Goal: Obtain resource: Obtain resource

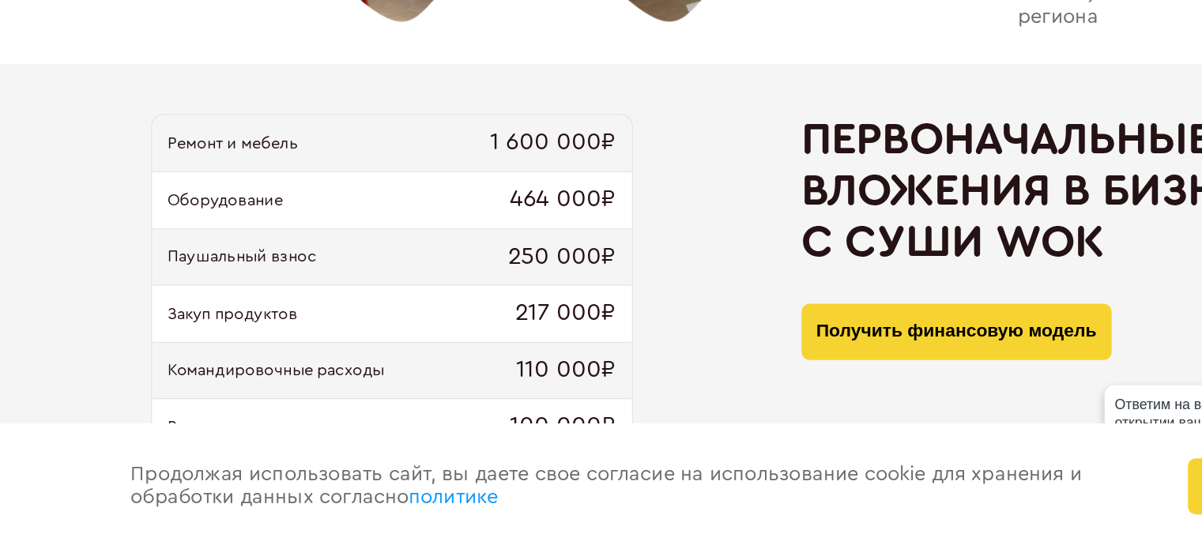
scroll to position [1516, 0]
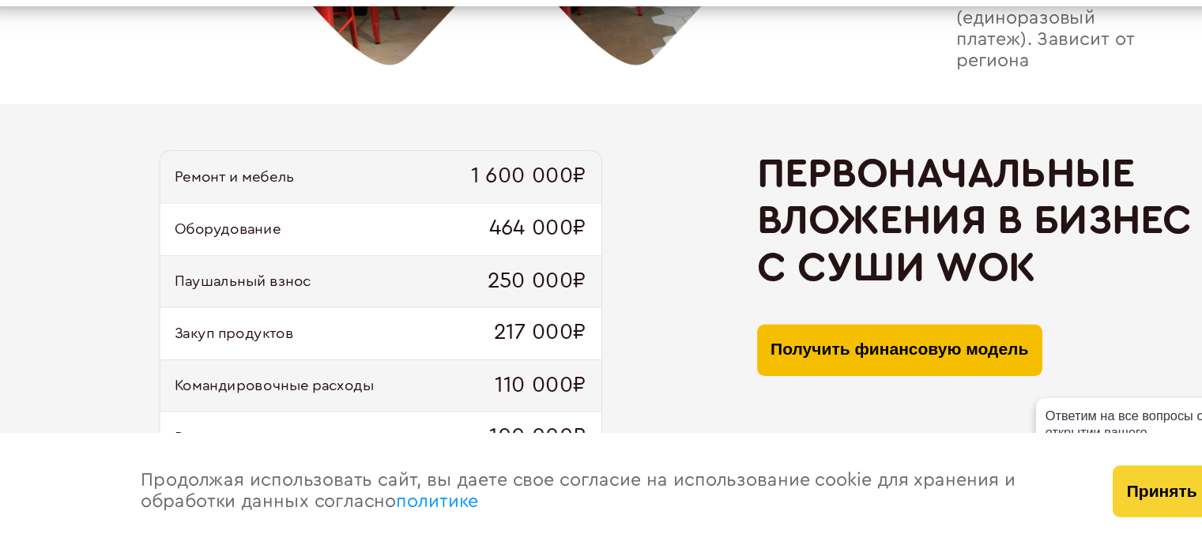
click at [741, 386] on button "Получить финансовую модель" at bounding box center [793, 378] width 244 height 44
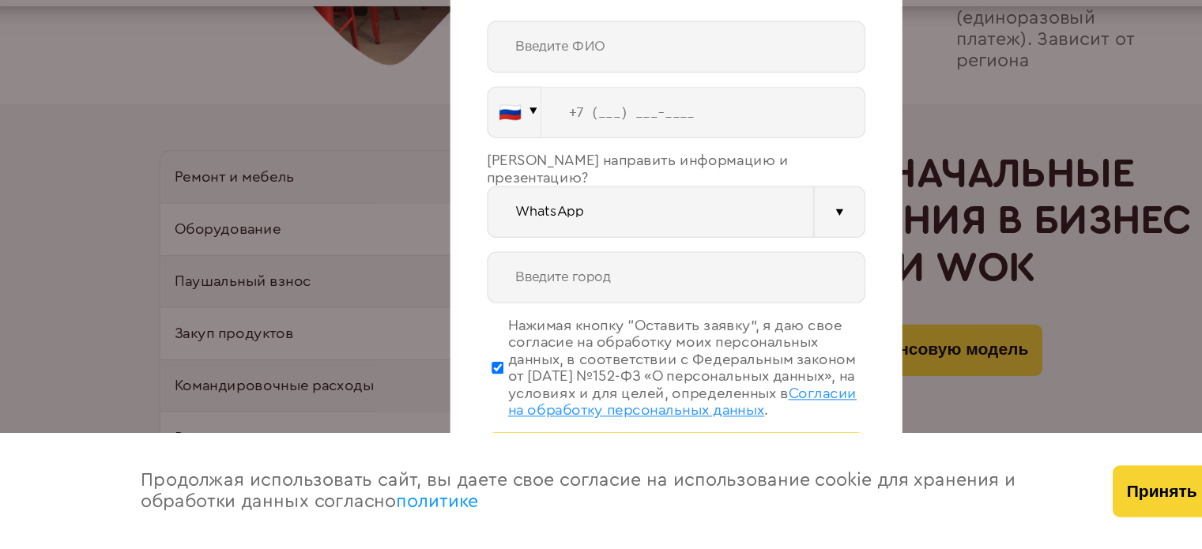
scroll to position [1515, 0]
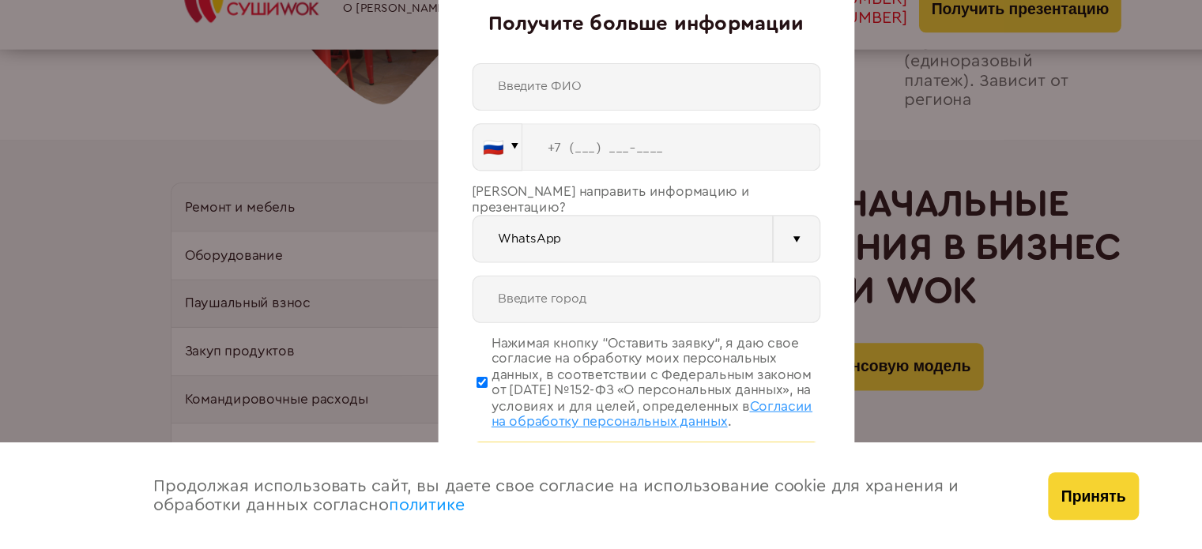
click at [823, 154] on div "Получите больше информации 🇷🇺 🇹🇷 🇧🇾 🇰🇬 🇰🇿 🇦🇿 🇦🇲 🇷🇺" at bounding box center [601, 274] width 1202 height 549
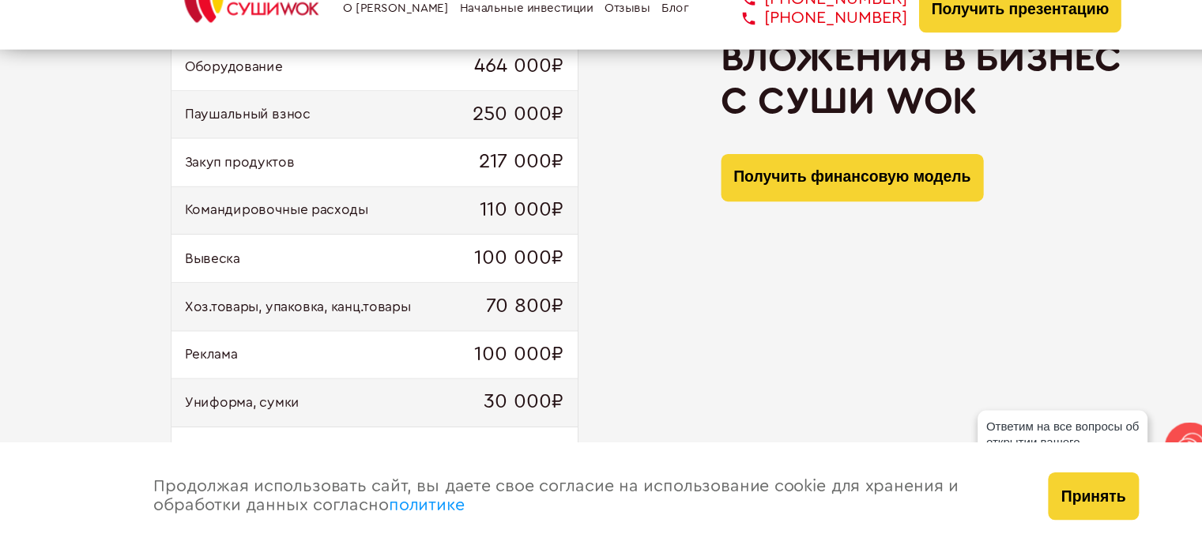
scroll to position [1689, 0]
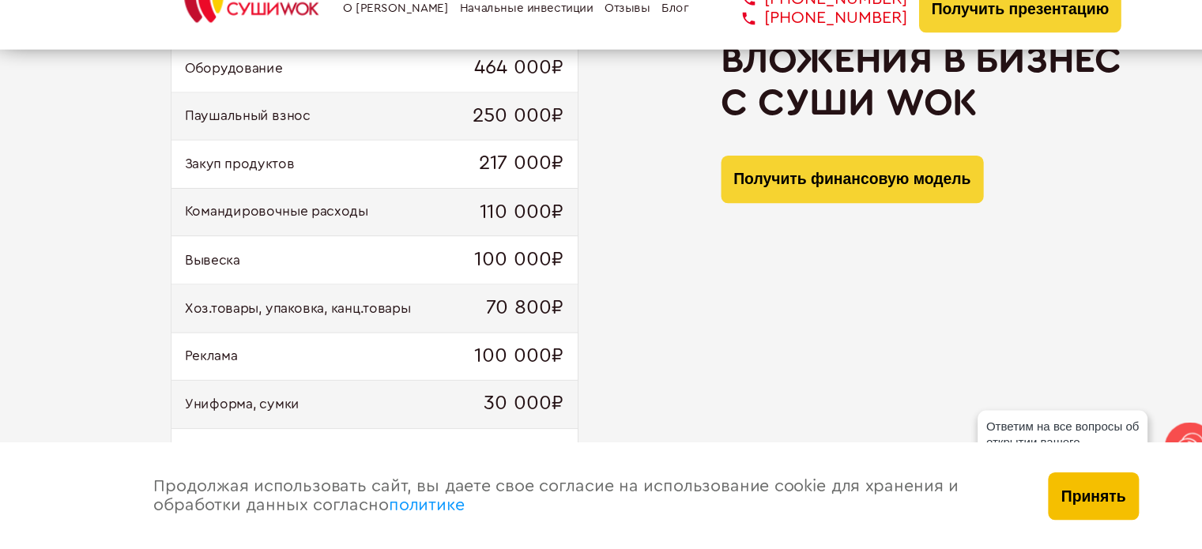
click at [1000, 507] on button "Принять" at bounding box center [1017, 499] width 84 height 44
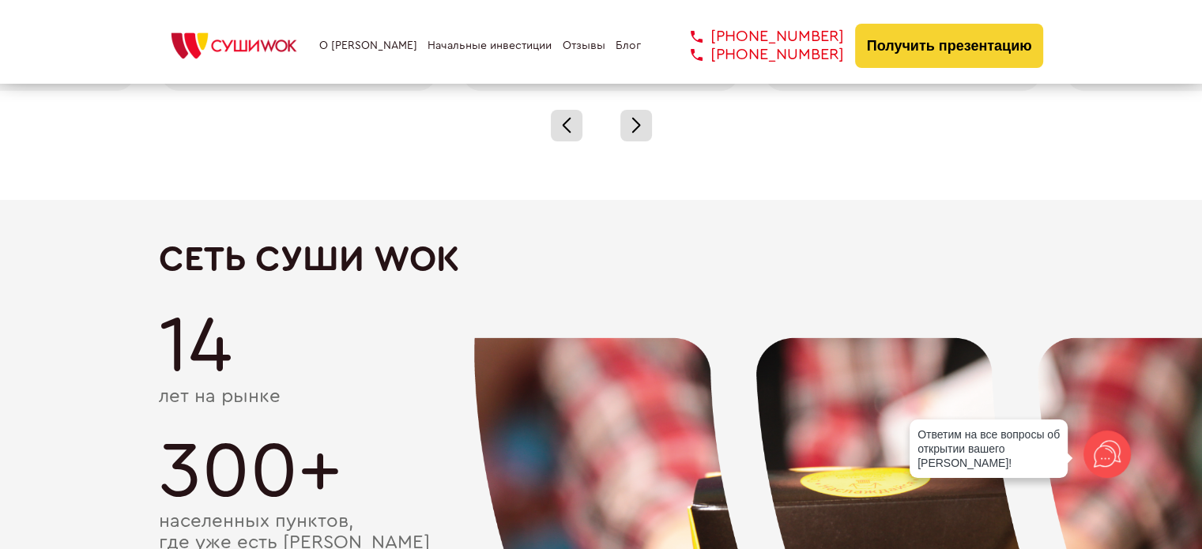
scroll to position [2605, 0]
click at [320, 334] on div "14" at bounding box center [601, 345] width 885 height 79
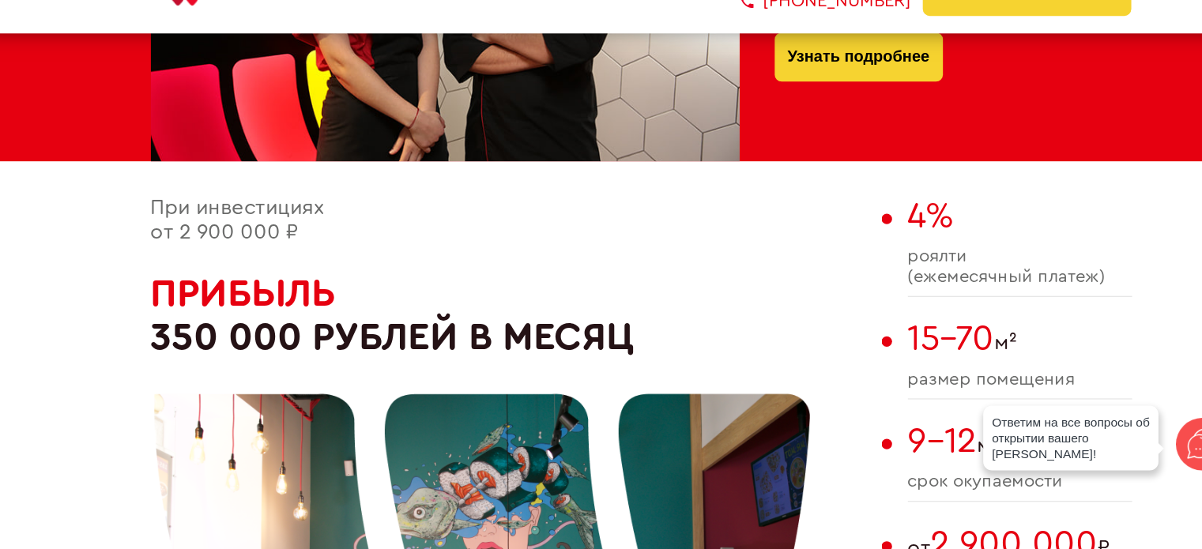
scroll to position [825, 0]
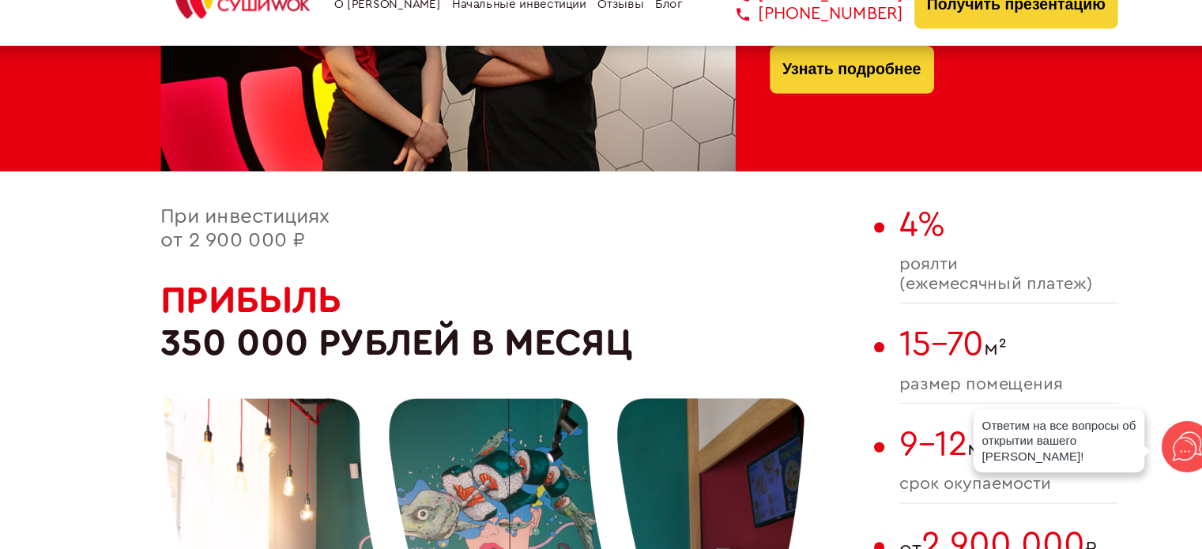
drag, startPoint x: 209, startPoint y: 254, endPoint x: 137, endPoint y: 235, distance: 74.4
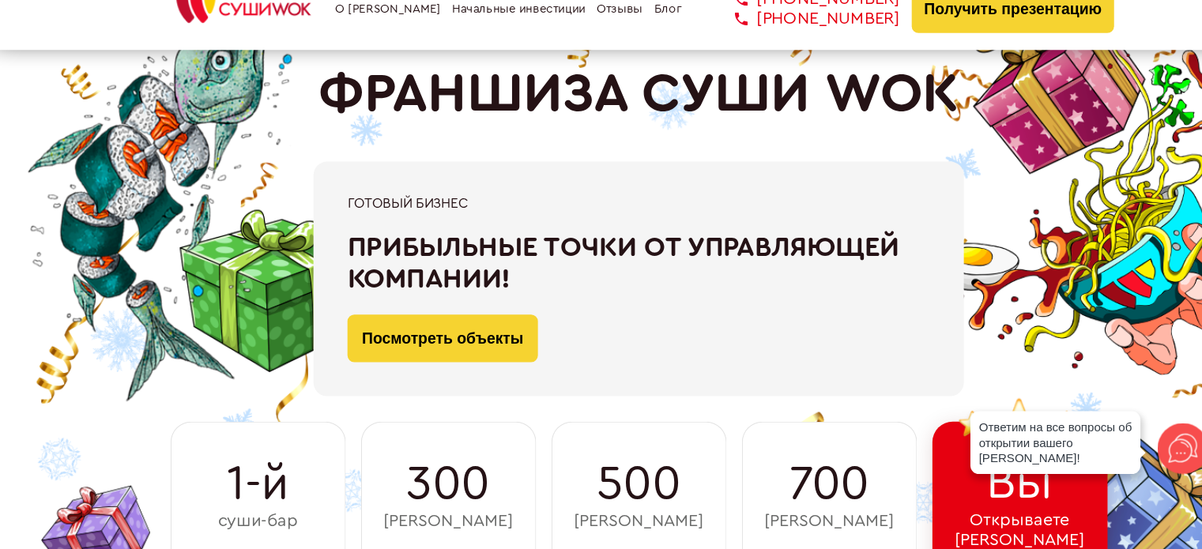
scroll to position [0, 0]
